Goal: Register for event/course

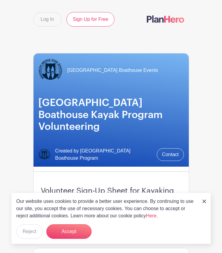
click at [203, 201] on img at bounding box center [204, 201] width 4 height 4
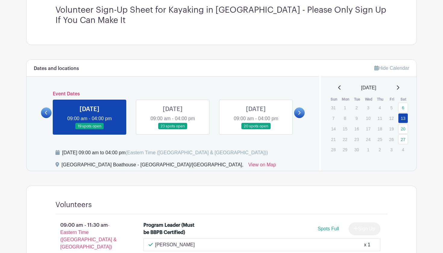
scroll to position [192, 0]
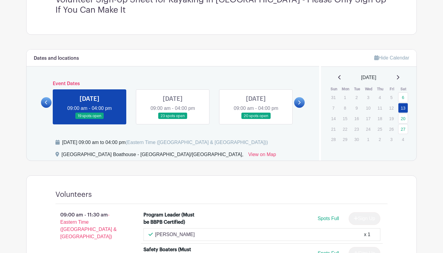
click at [173, 119] on link at bounding box center [173, 119] width 0 height 0
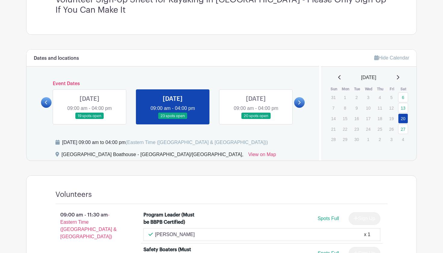
click at [173, 119] on link at bounding box center [173, 119] width 0 height 0
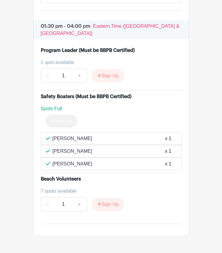
scroll to position [1013, 0]
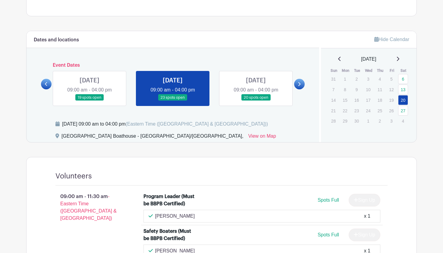
scroll to position [207, 0]
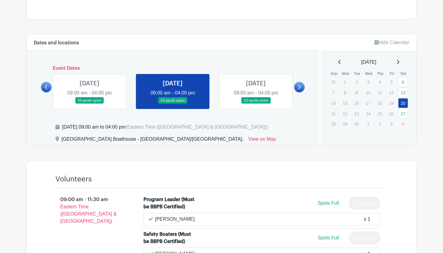
click at [90, 104] on link at bounding box center [90, 104] width 0 height 0
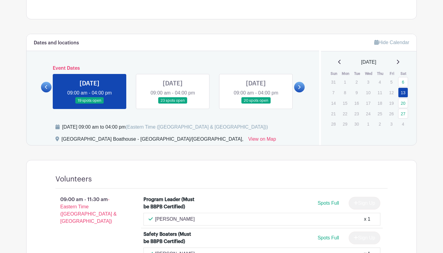
click at [48, 86] on icon at bounding box center [46, 87] width 3 height 5
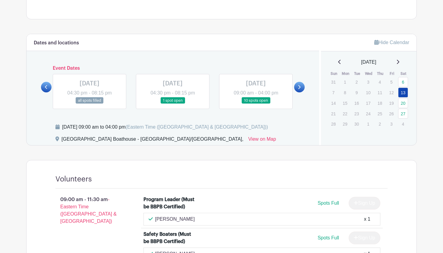
click at [256, 104] on link at bounding box center [256, 104] width 0 height 0
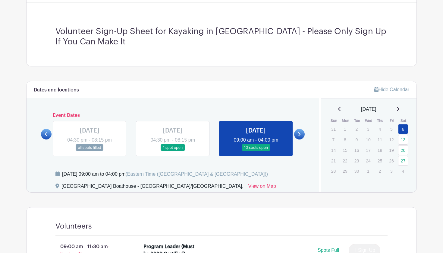
scroll to position [135, 0]
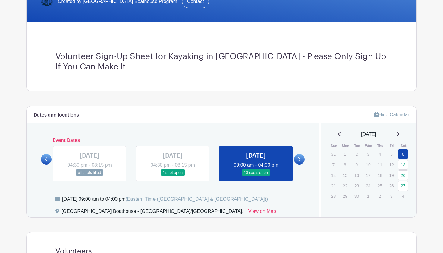
click at [173, 176] on link at bounding box center [173, 176] width 0 height 0
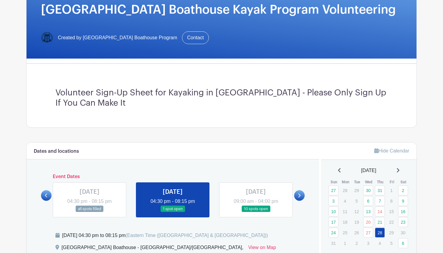
scroll to position [222, 0]
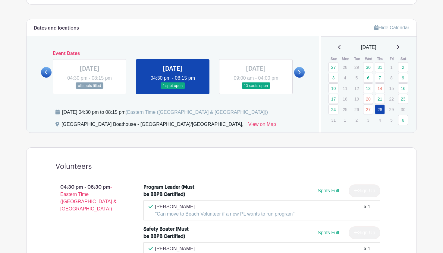
click at [90, 89] on link at bounding box center [90, 89] width 0 height 0
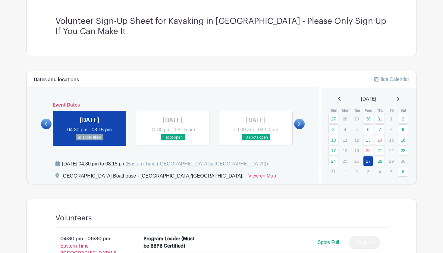
scroll to position [204, 0]
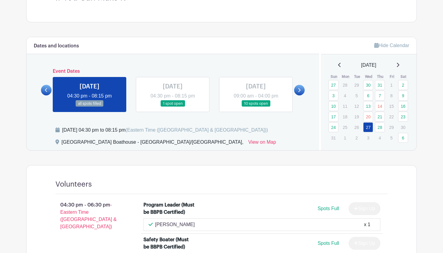
click at [48, 90] on link at bounding box center [46, 90] width 11 height 11
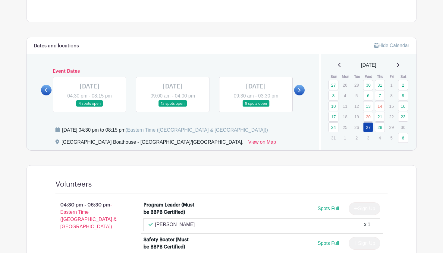
click at [256, 107] on link at bounding box center [256, 107] width 0 height 0
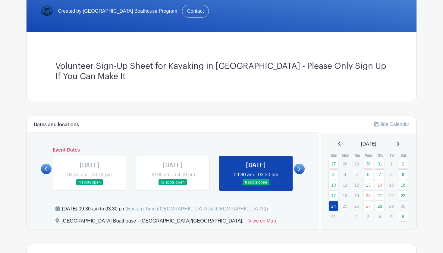
scroll to position [219, 0]
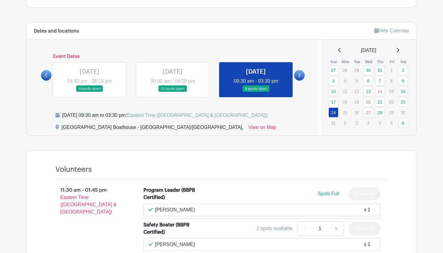
click at [173, 92] on link at bounding box center [173, 92] width 0 height 0
